Goal: Find specific page/section: Find specific page/section

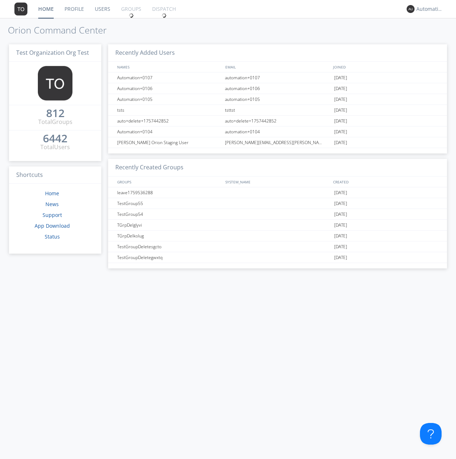
click at [131, 9] on link "Groups" at bounding box center [131, 9] width 31 height 18
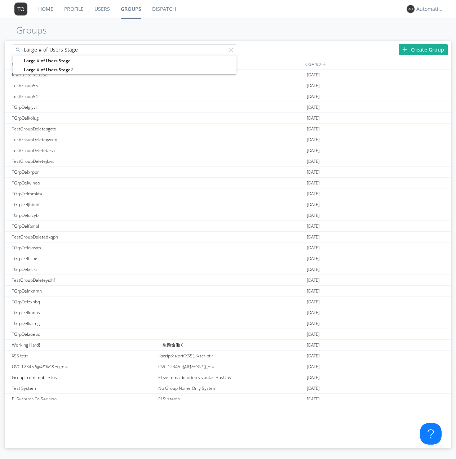
type input "Large # of Users Stage"
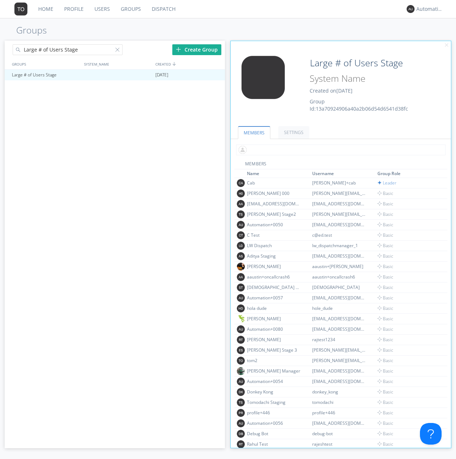
click at [339, 150] on input "text" at bounding box center [341, 150] width 210 height 11
type input "automation+0102"
